Goal: Information Seeking & Learning: Check status

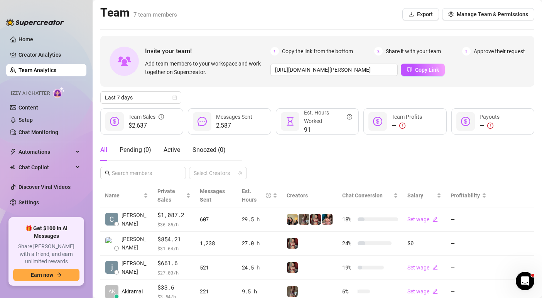
click at [56, 69] on link "Team Analytics" at bounding box center [38, 70] width 38 height 6
click at [218, 174] on div at bounding box center [214, 173] width 47 height 11
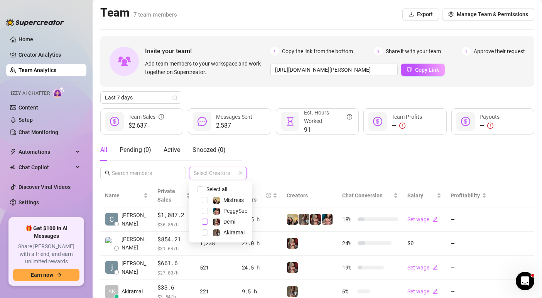
click at [205, 222] on span "Select tree node" at bounding box center [205, 222] width 6 height 6
click at [302, 164] on div "All Pending ( 0 ) Active Snoozed ( 0 ) 1 Accounts" at bounding box center [317, 159] width 434 height 40
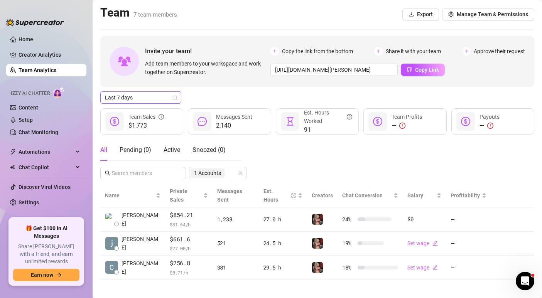
click at [127, 98] on span "Last 7 days" at bounding box center [141, 98] width 72 height 12
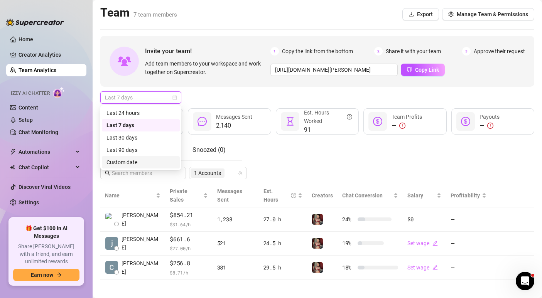
click at [137, 162] on div "Custom date" at bounding box center [141, 162] width 69 height 8
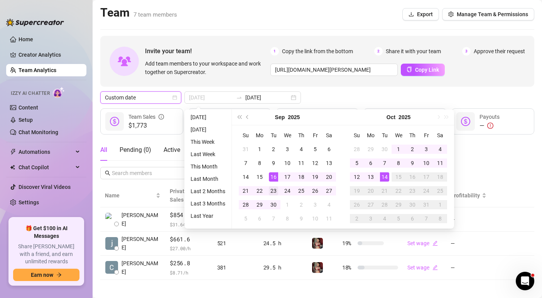
type input "[DATE]"
click at [274, 188] on div "23" at bounding box center [273, 190] width 9 height 9
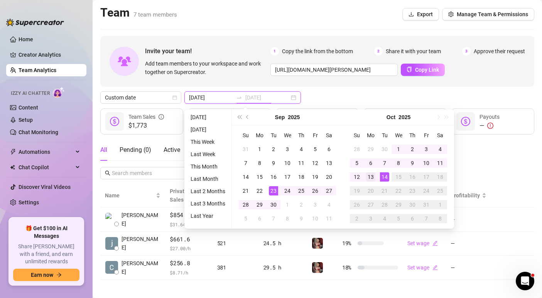
type input "[DATE]"
click at [374, 176] on div "13" at bounding box center [370, 177] width 9 height 9
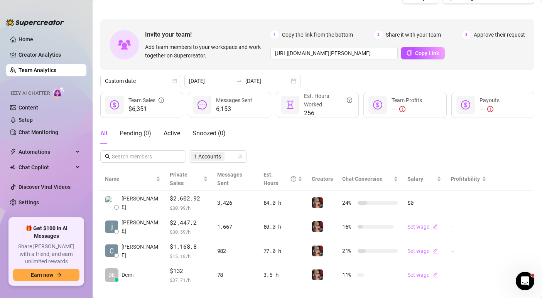
scroll to position [20, 0]
